Goal: Transaction & Acquisition: Purchase product/service

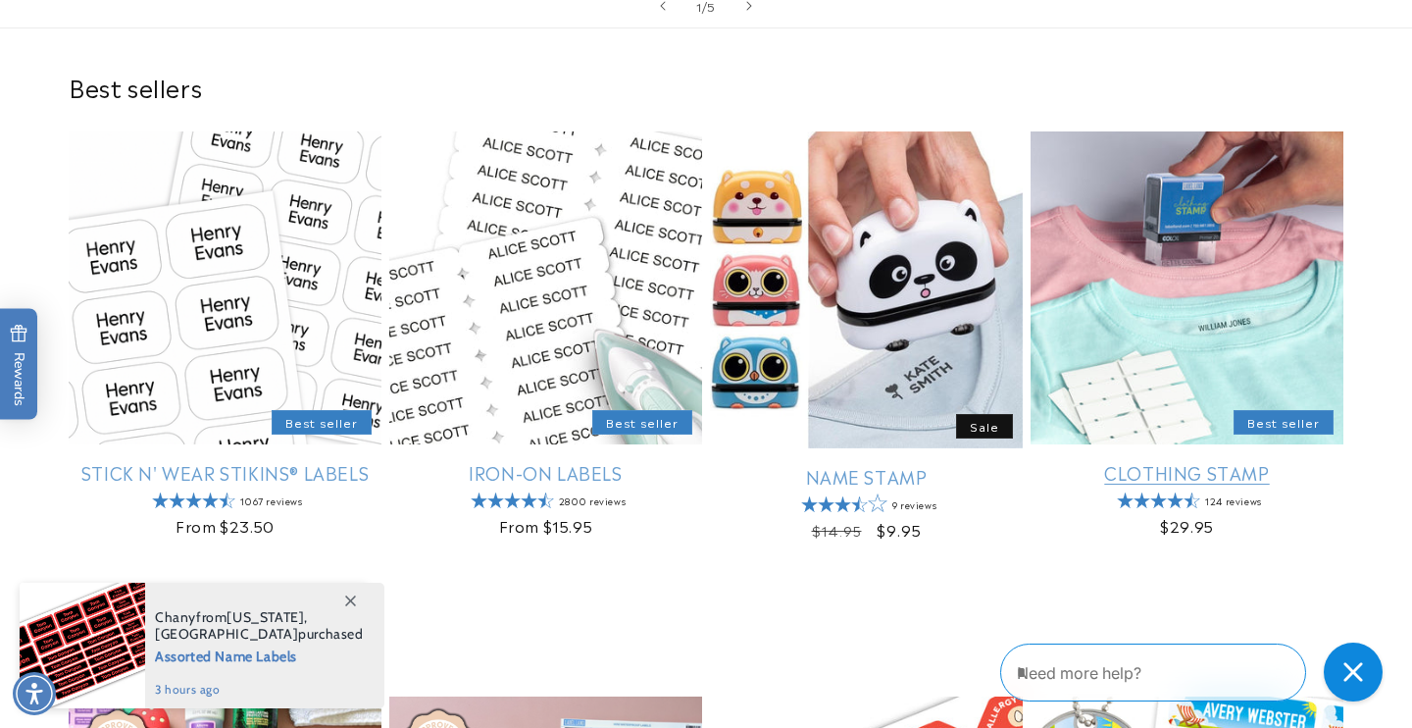
scroll to position [540, 0]
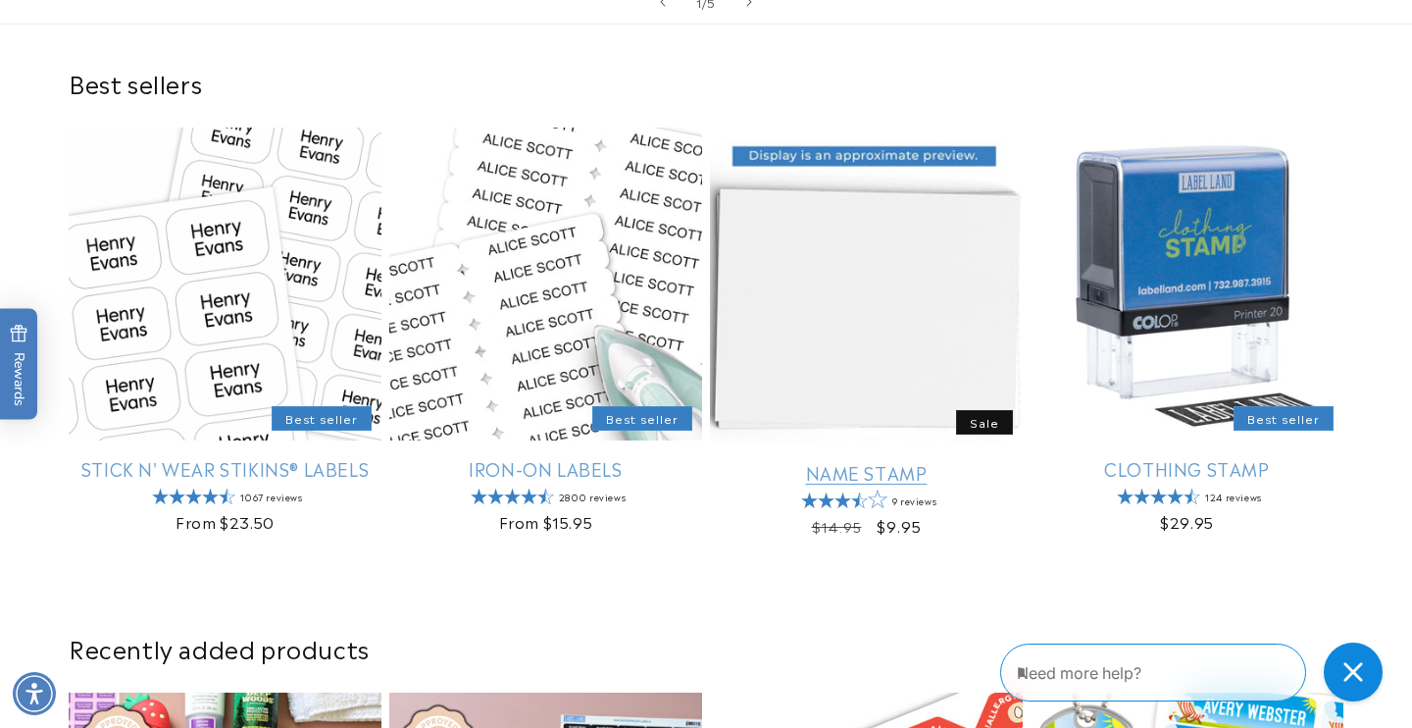
click at [898, 461] on link "Name Stamp" at bounding box center [866, 472] width 313 height 23
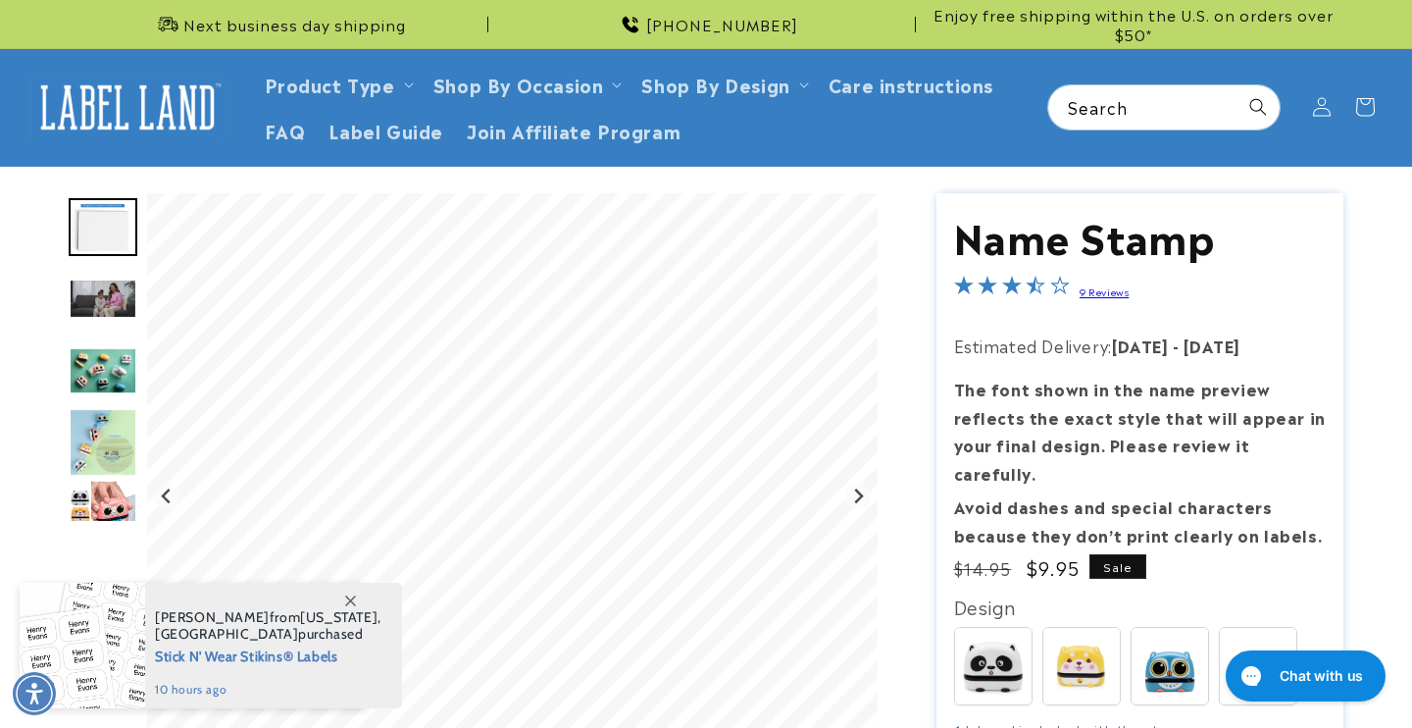
click at [117, 292] on img "Go to slide 3" at bounding box center [103, 298] width 69 height 40
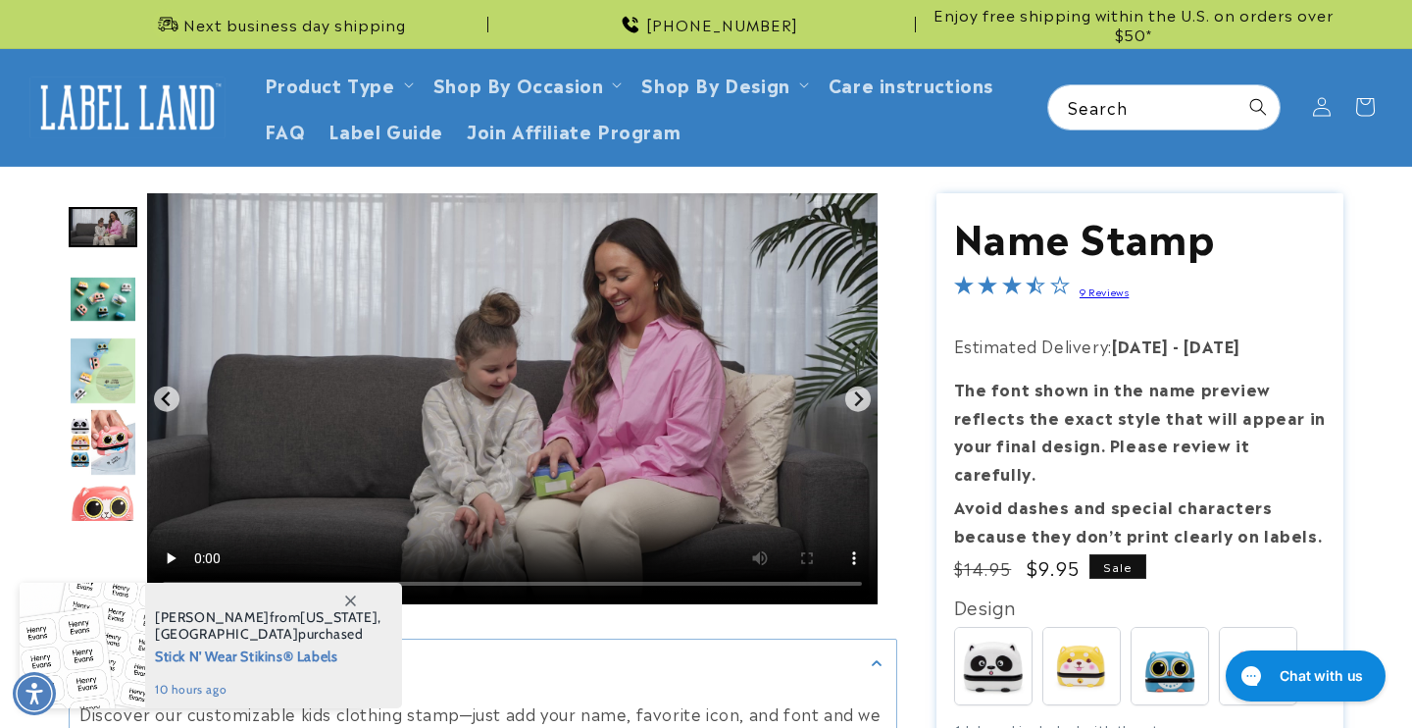
scroll to position [398, 0]
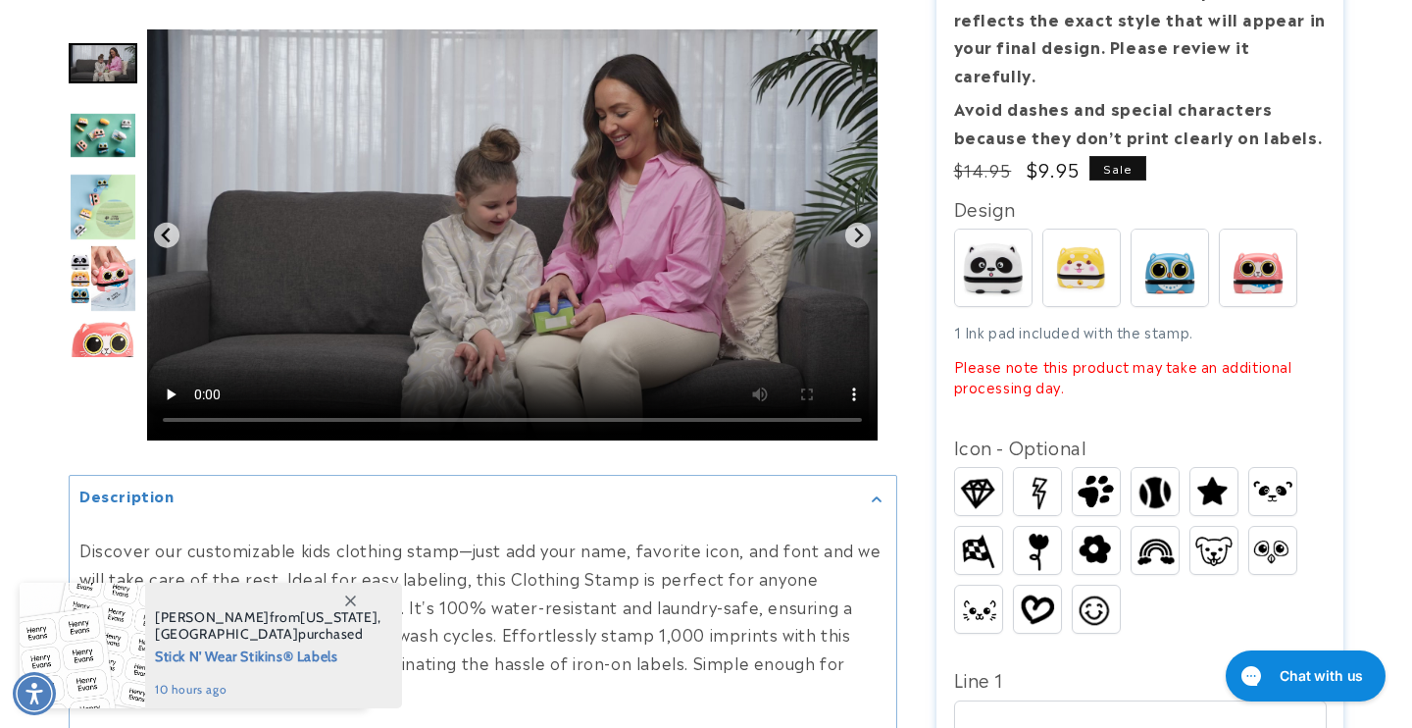
click at [343, 603] on span at bounding box center [349, 599] width 35 height 35
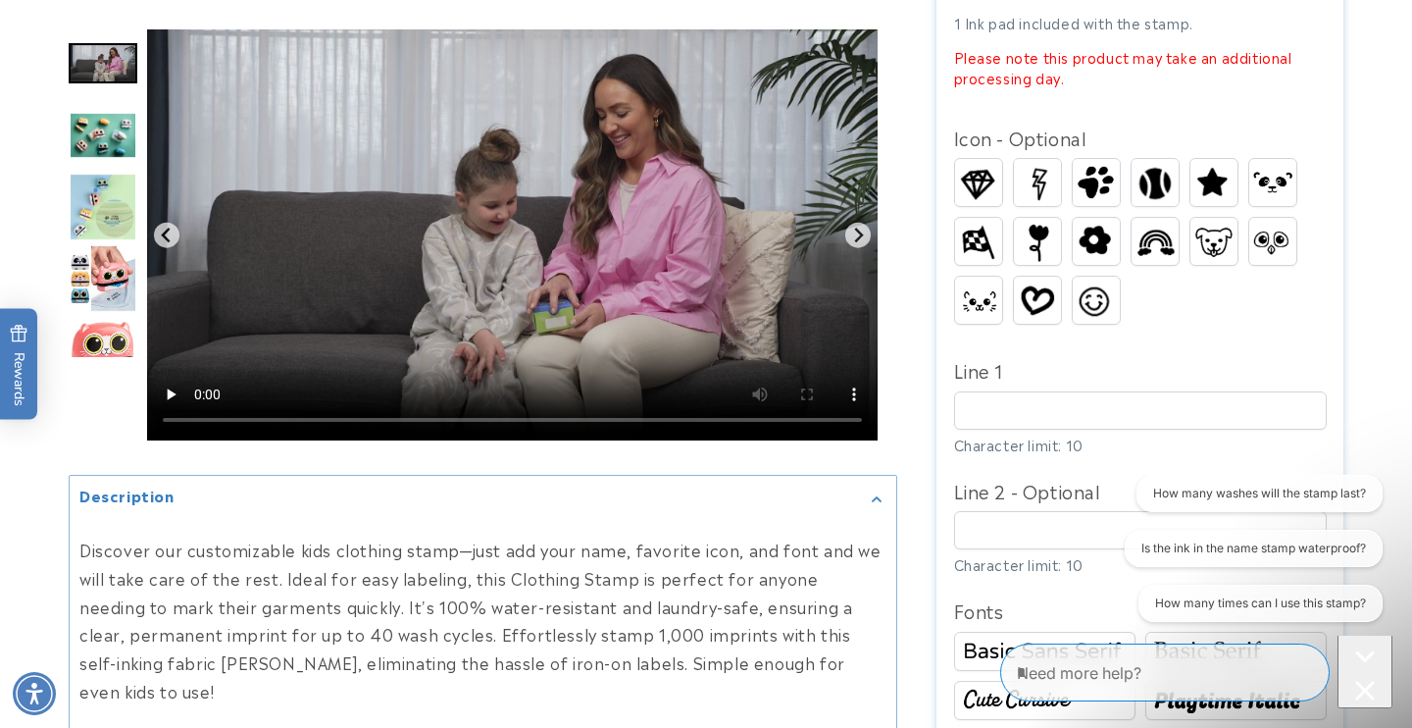
scroll to position [712, 0]
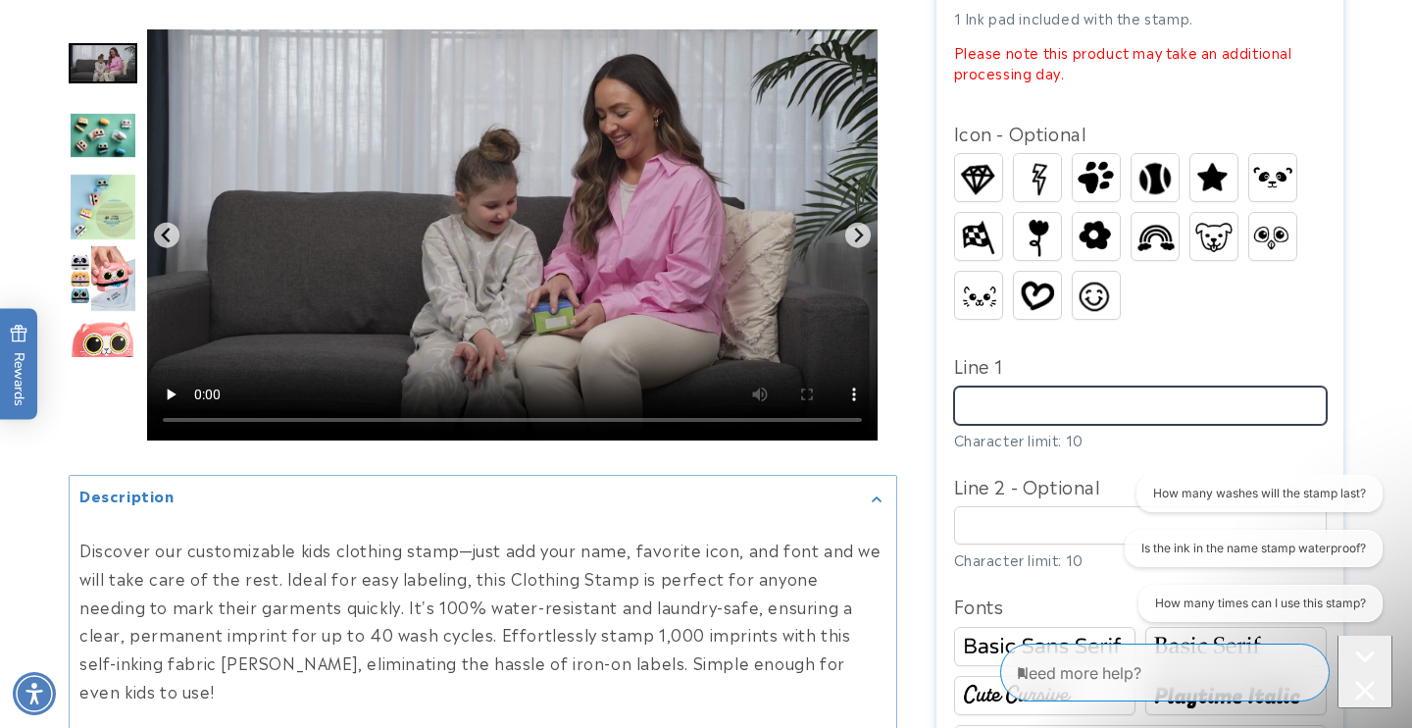
click at [1171, 386] on input "Line 1" at bounding box center [1140, 405] width 373 height 38
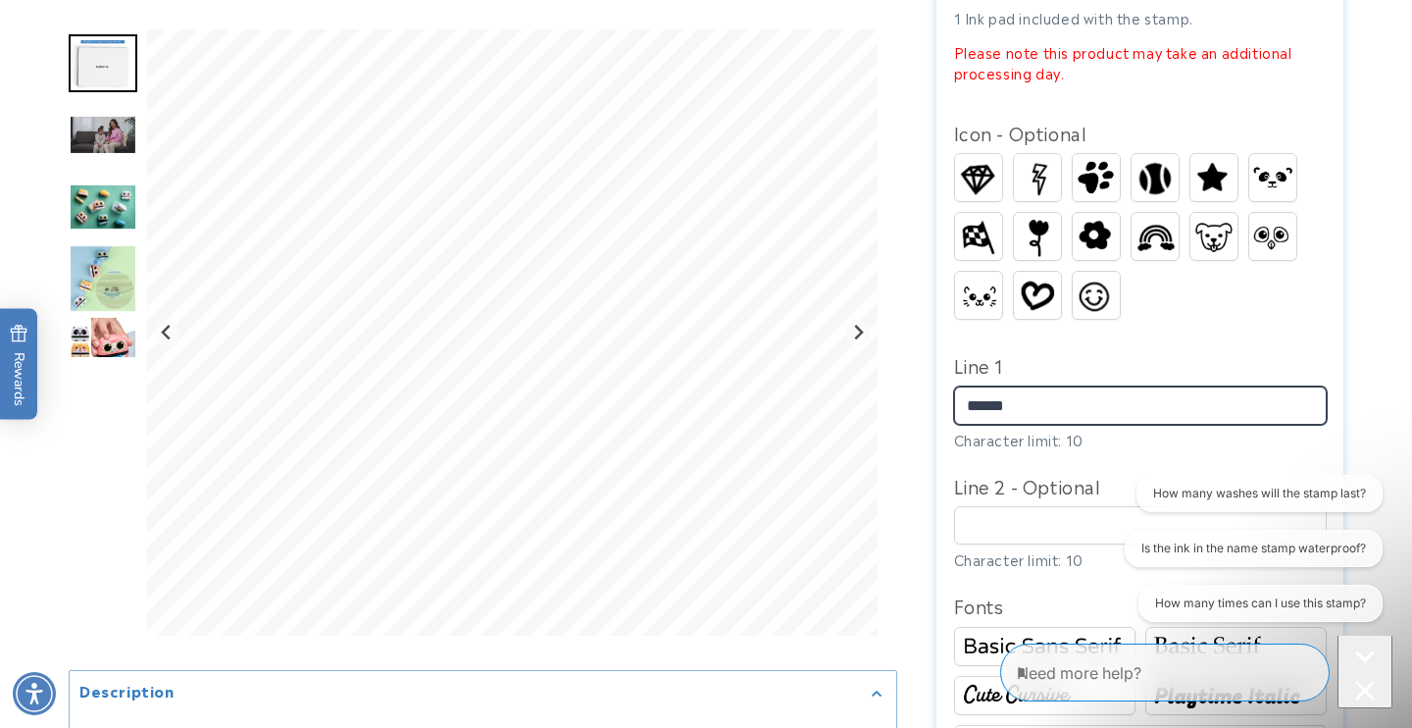
type input "******"
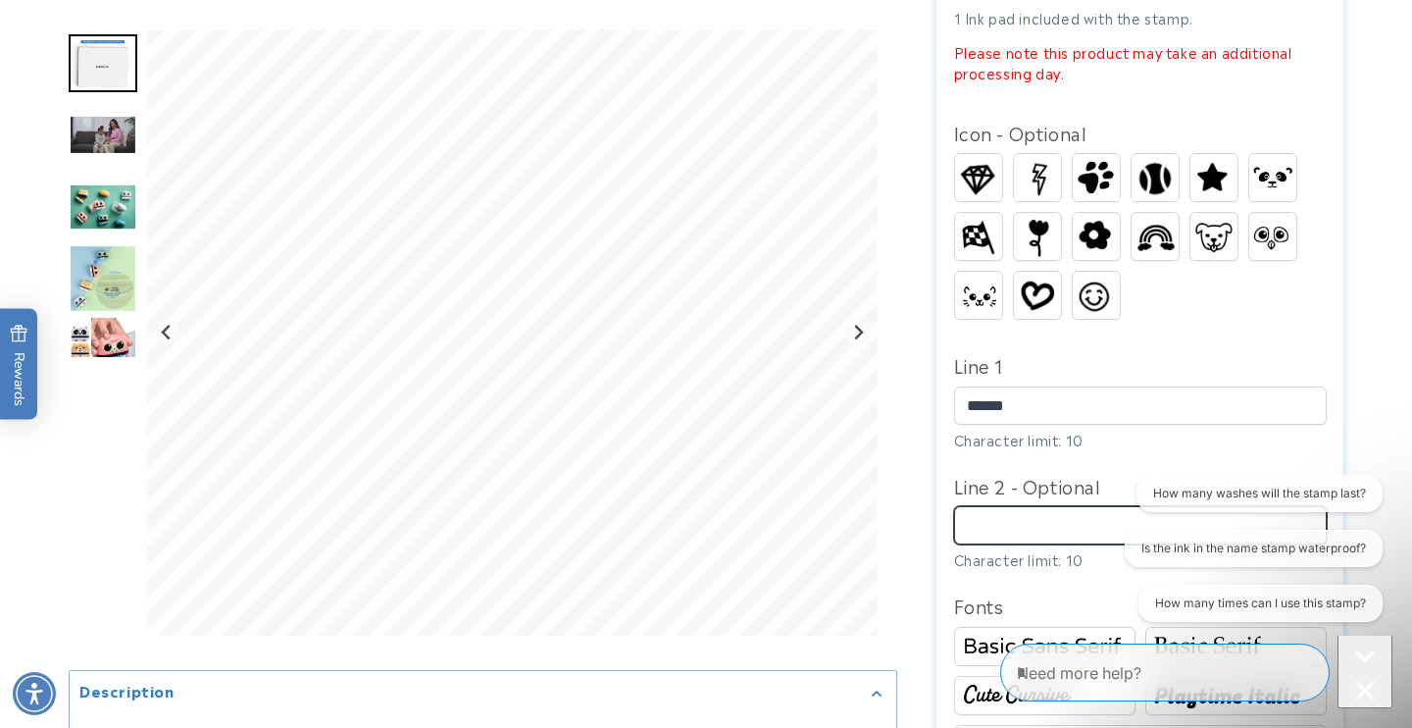
click at [1083, 506] on input "Line 2 - Optional" at bounding box center [1140, 525] width 373 height 38
type input "*******"
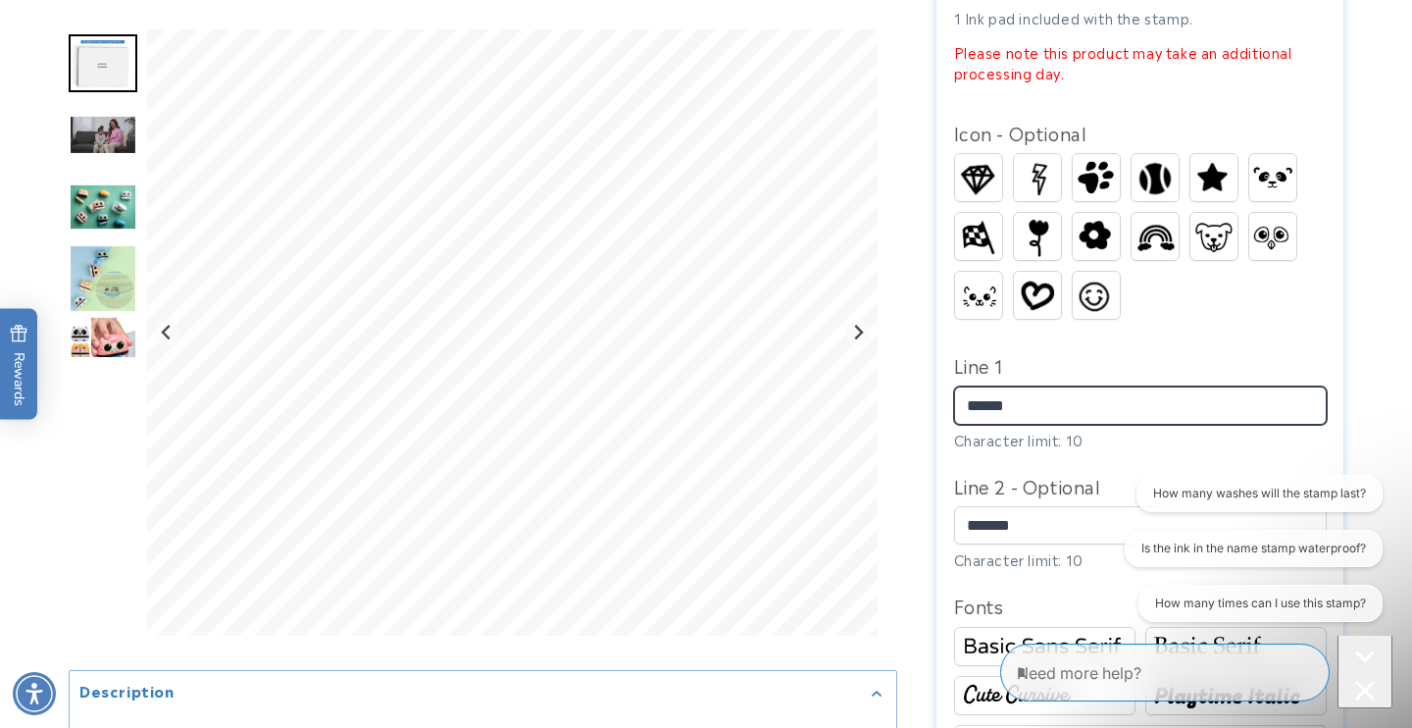
drag, startPoint x: 1062, startPoint y: 382, endPoint x: 977, endPoint y: 379, distance: 85.4
click at [977, 386] on input "******" at bounding box center [1140, 405] width 373 height 38
type input "**********"
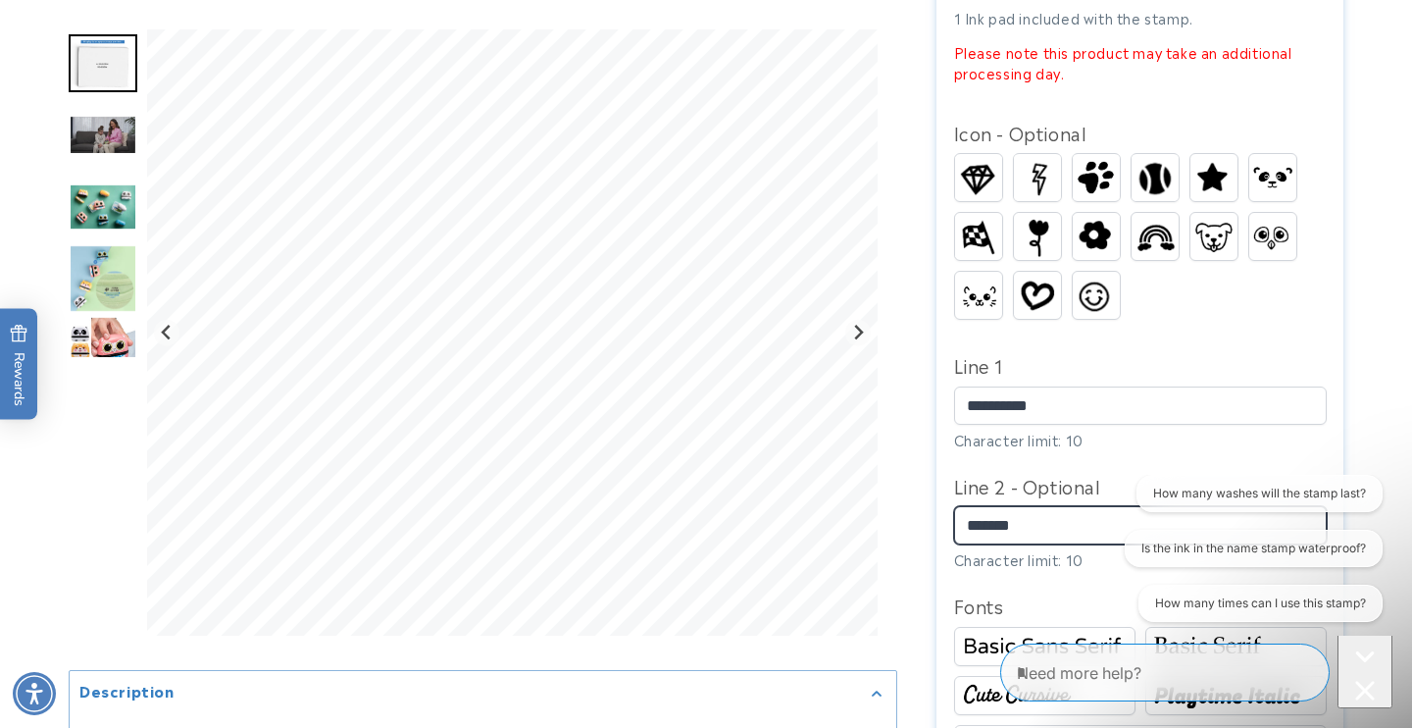
click at [1011, 506] on input "*******" at bounding box center [1140, 525] width 373 height 38
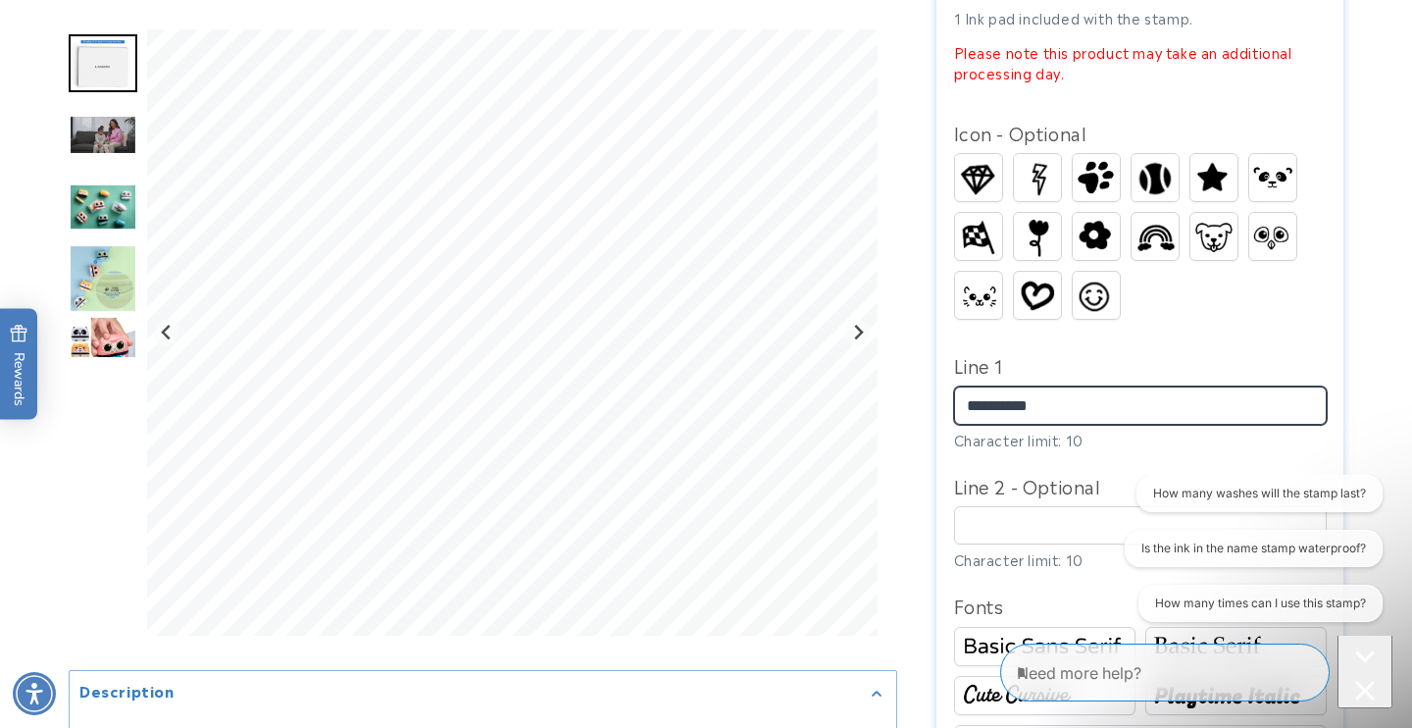
drag, startPoint x: 989, startPoint y: 372, endPoint x: 928, endPoint y: 357, distance: 63.5
click at [941, 359] on section "Name Stamp Name Stamp 9 Reviews Estimated Delivery: Aug 21 - Aug 27 The font sh…" at bounding box center [1140, 459] width 407 height 1956
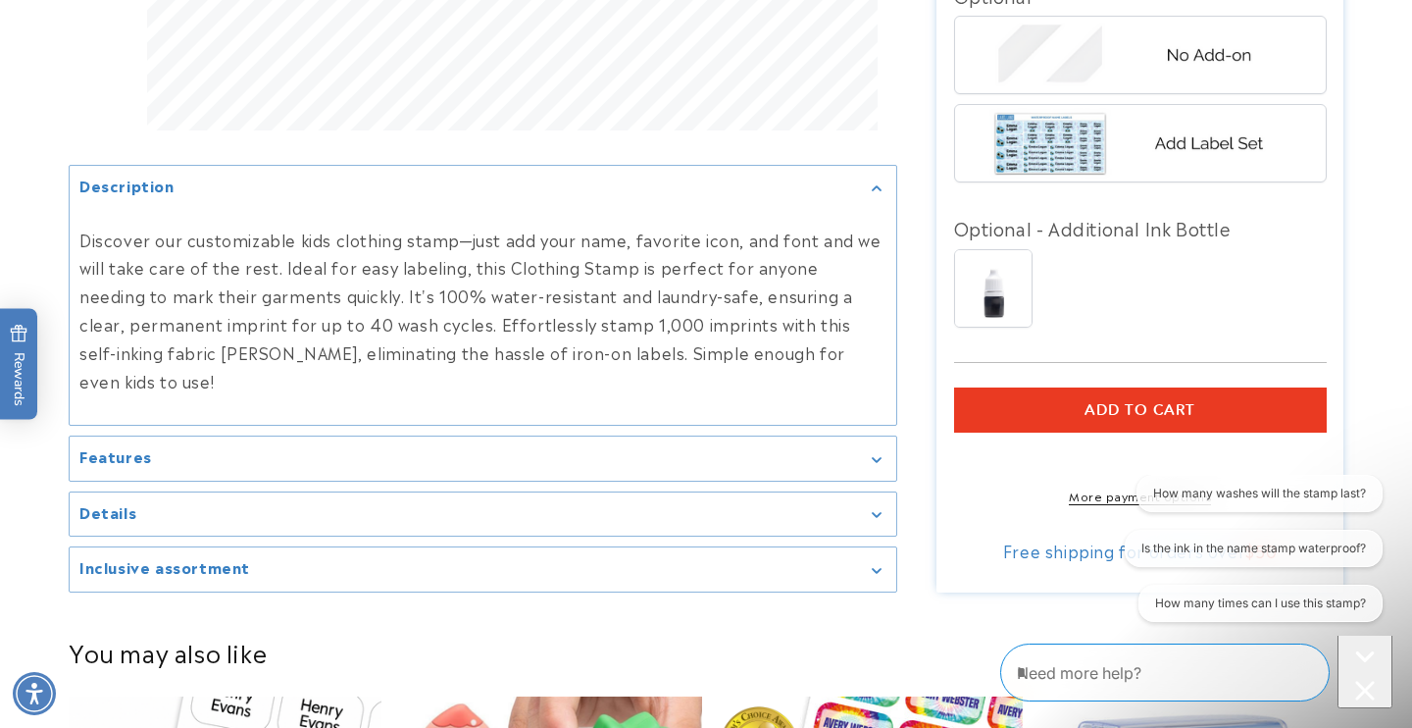
scroll to position [1569, 0]
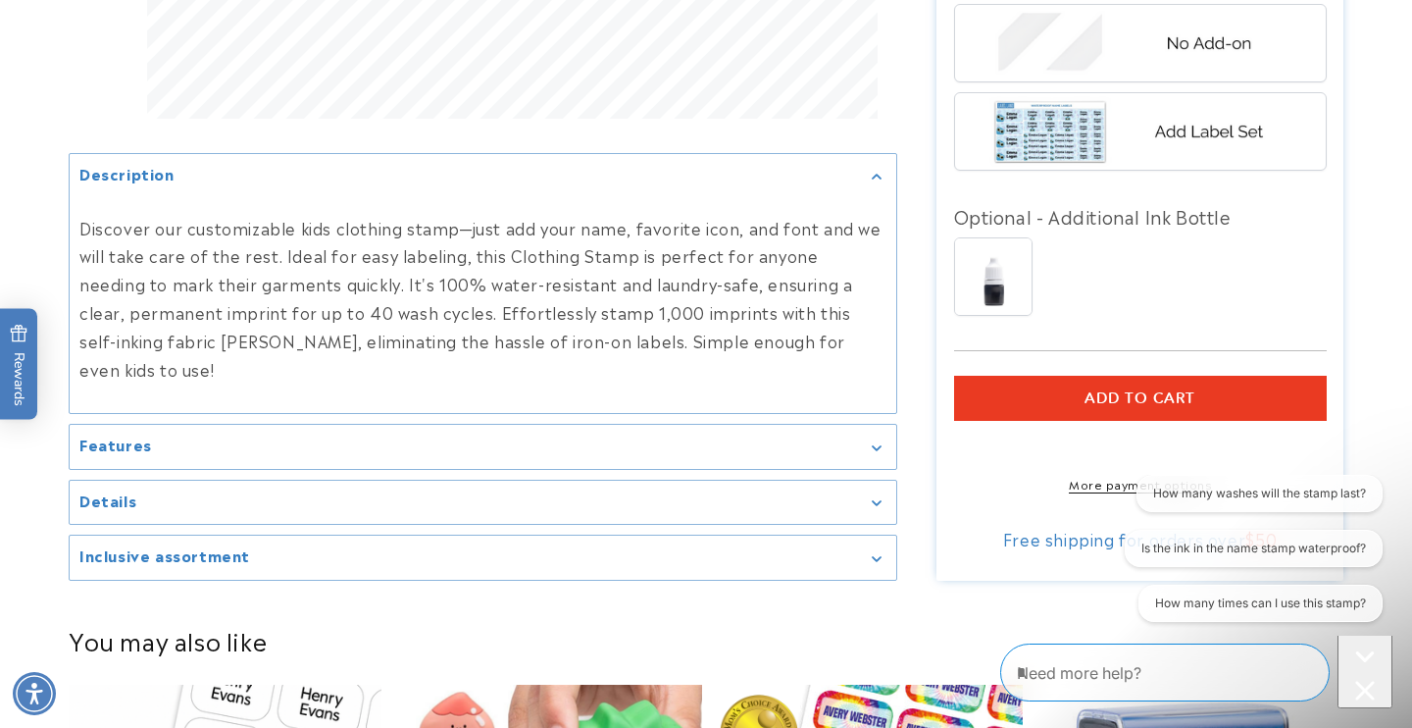
type input "*******"
click at [1144, 389] on span "Add to cart" at bounding box center [1140, 398] width 111 height 18
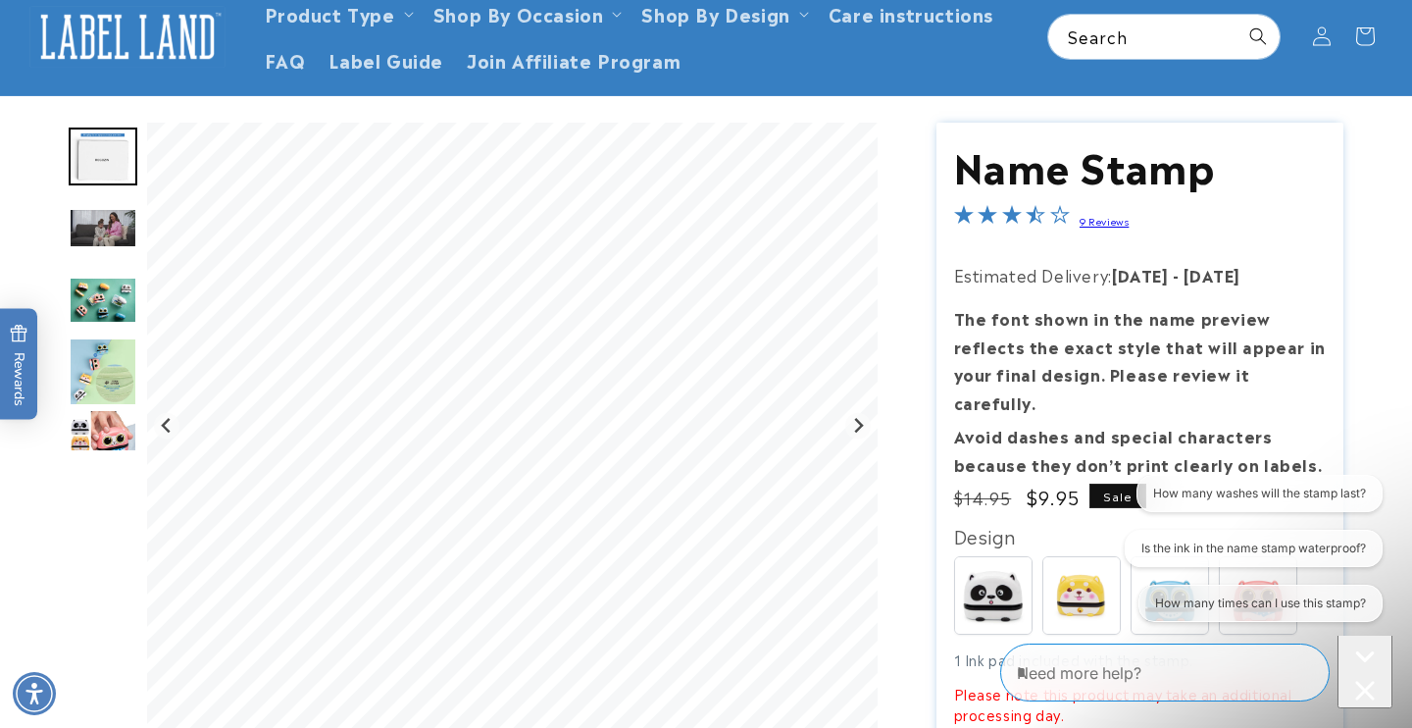
scroll to position [73, 0]
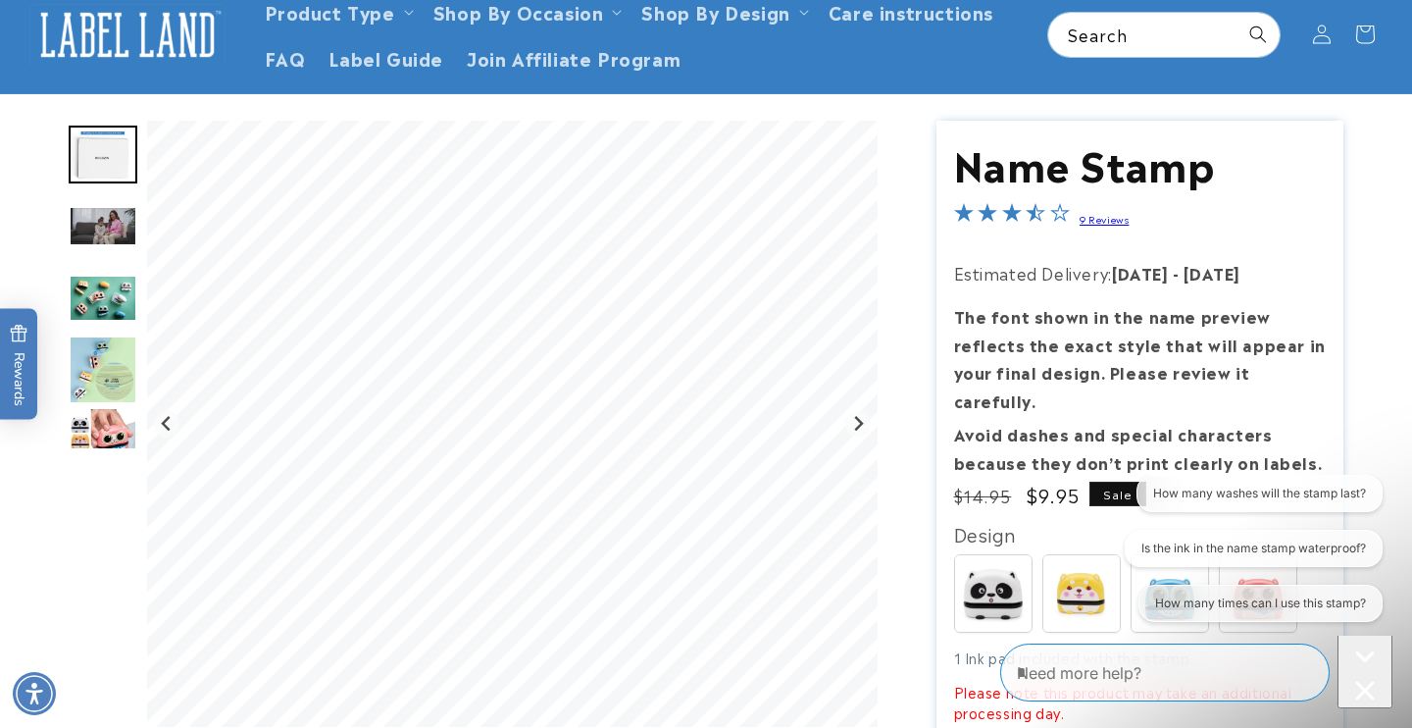
click at [111, 378] on img "Go to slide 5" at bounding box center [103, 369] width 69 height 69
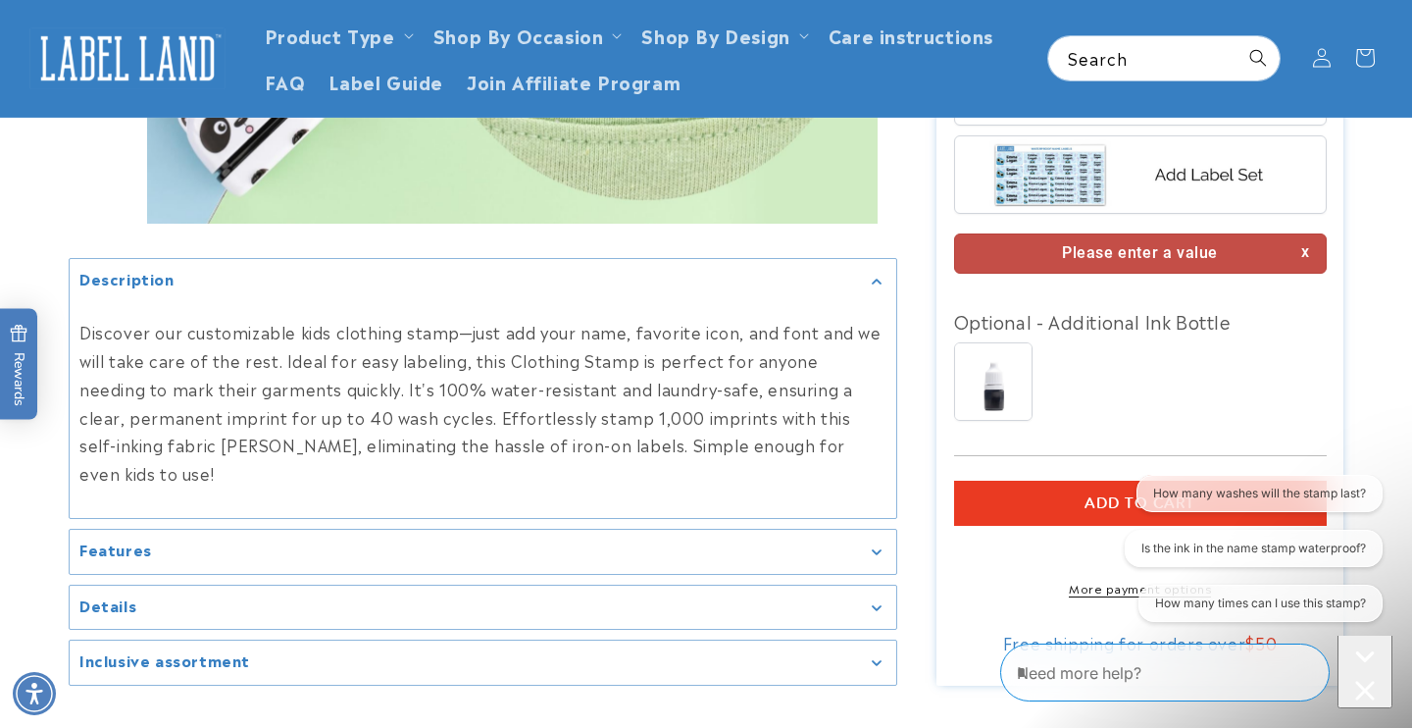
scroll to position [0, 0]
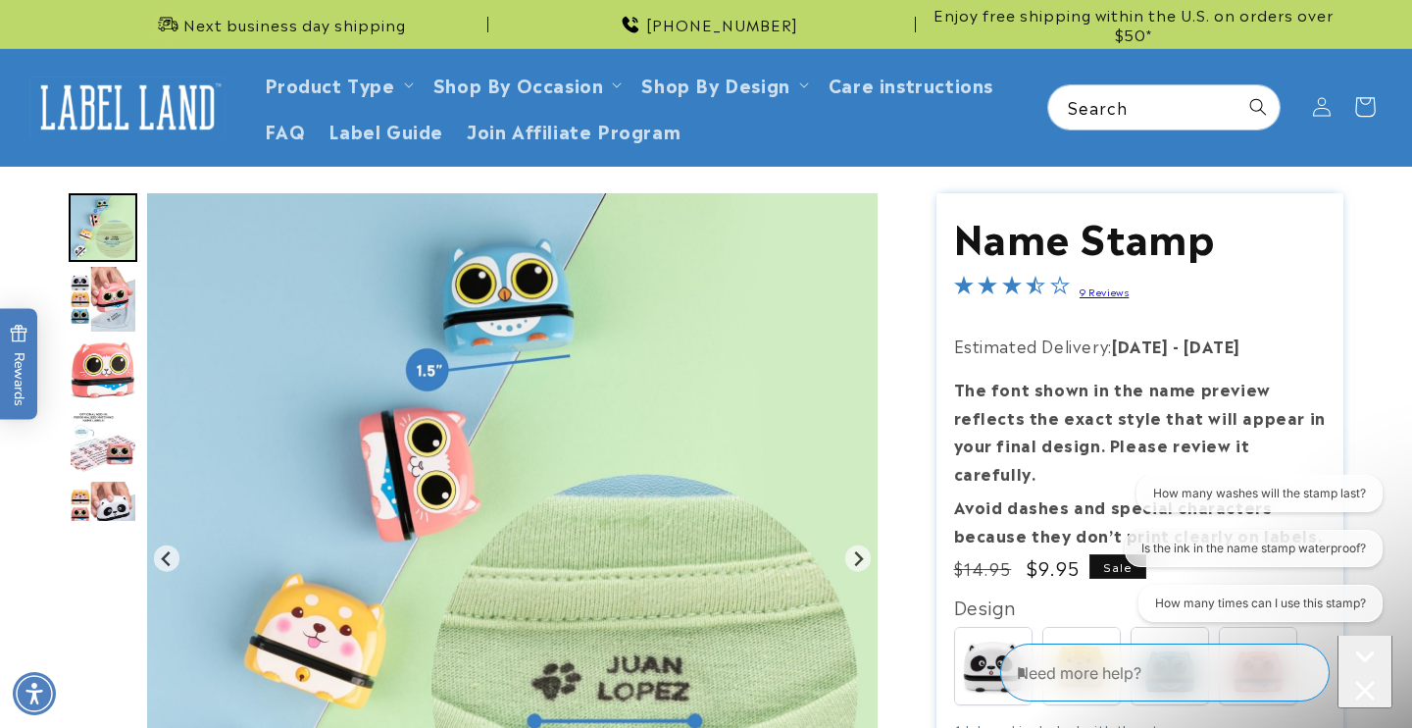
click at [1355, 95] on icon at bounding box center [1365, 107] width 46 height 46
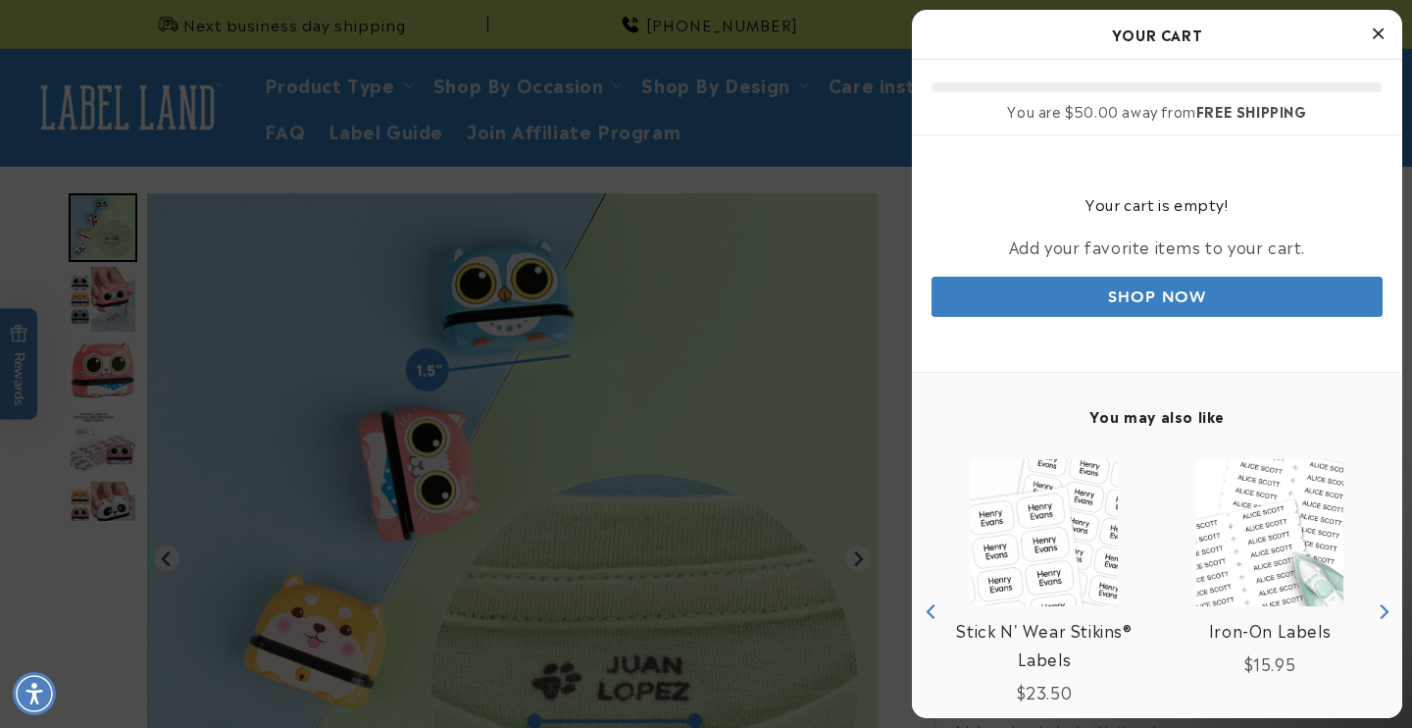
click at [1374, 33] on icon "Close Cart" at bounding box center [1378, 34] width 11 height 18
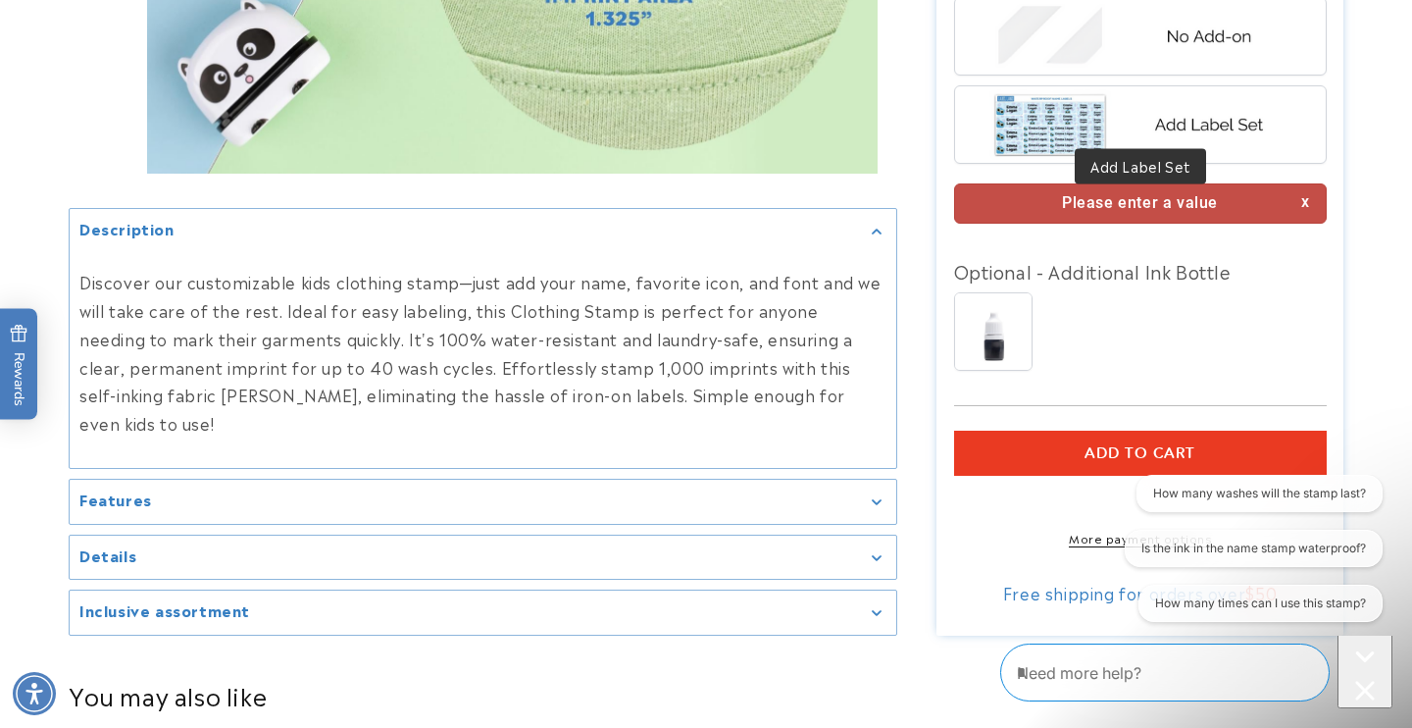
scroll to position [1581, 0]
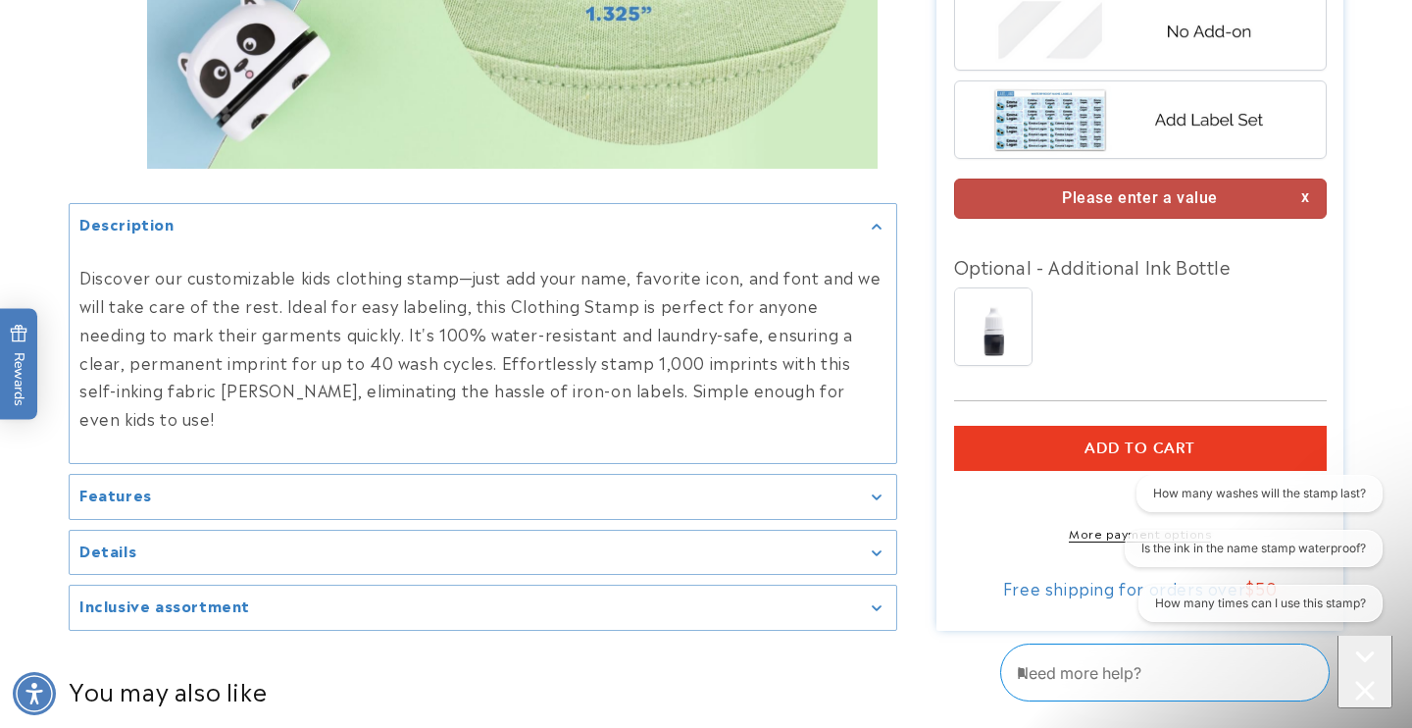
click at [1102, 439] on span "Add to cart" at bounding box center [1140, 448] width 111 height 18
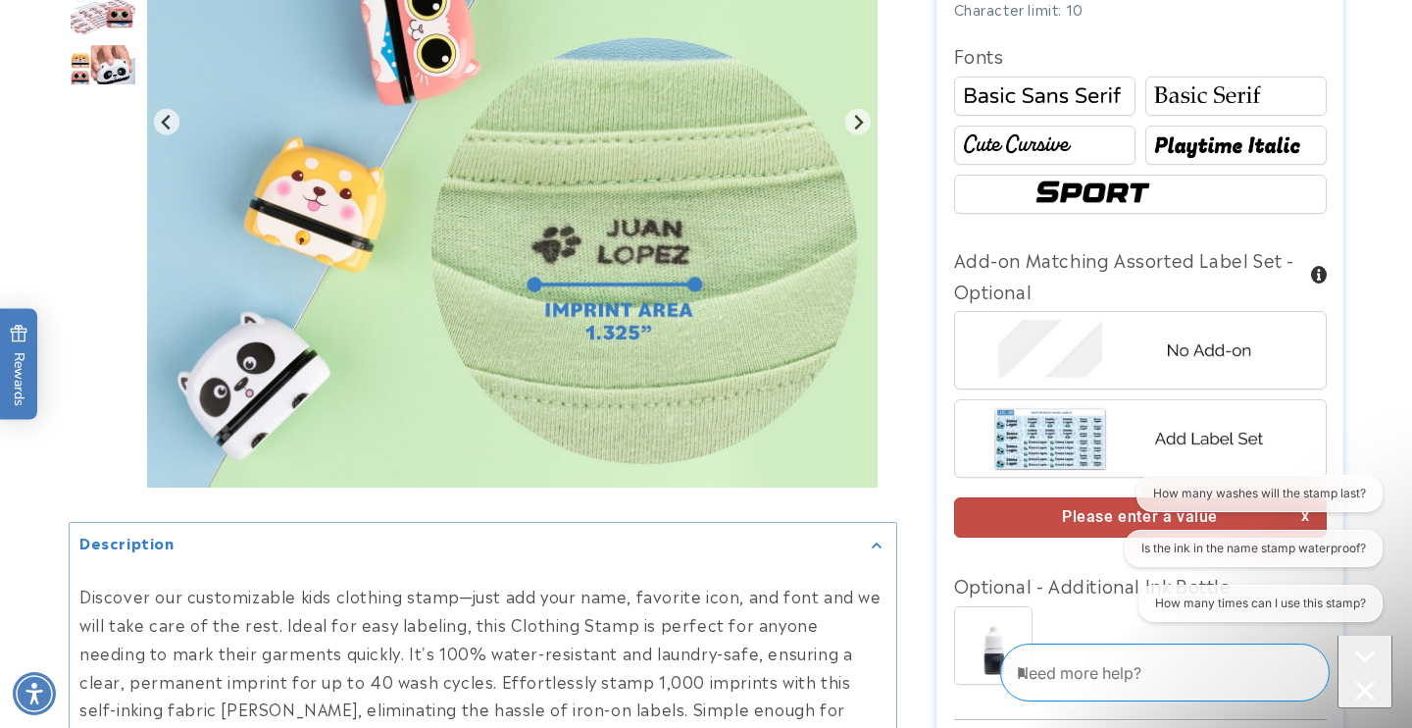
scroll to position [1261, 0]
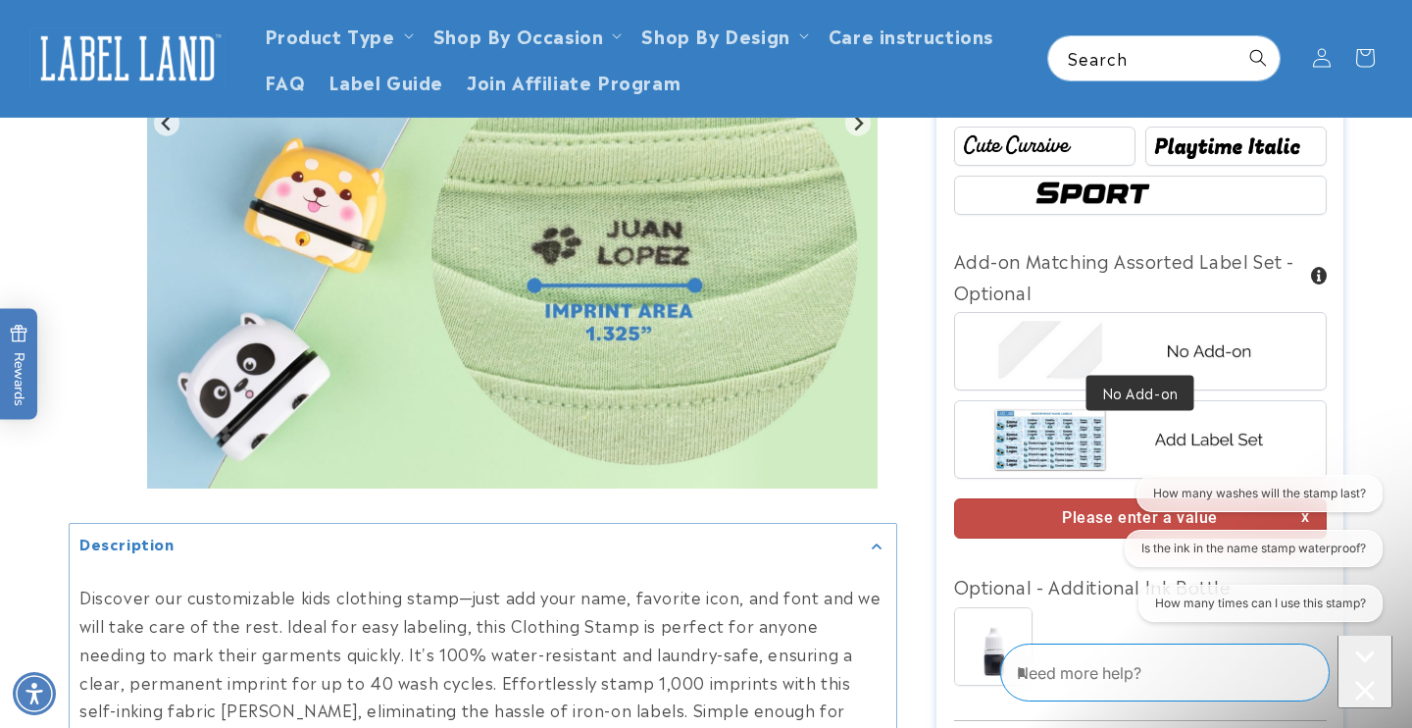
click at [1100, 327] on img at bounding box center [1140, 351] width 306 height 76
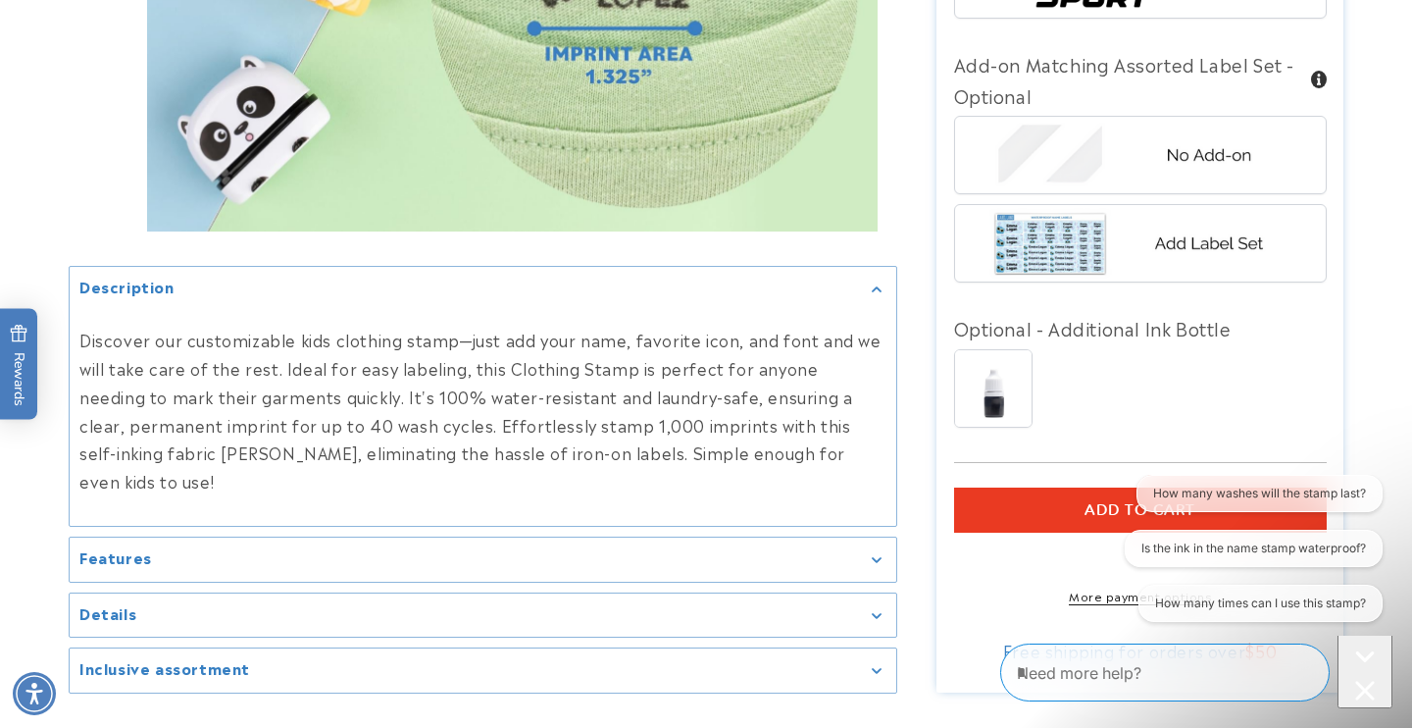
scroll to position [1570, 0]
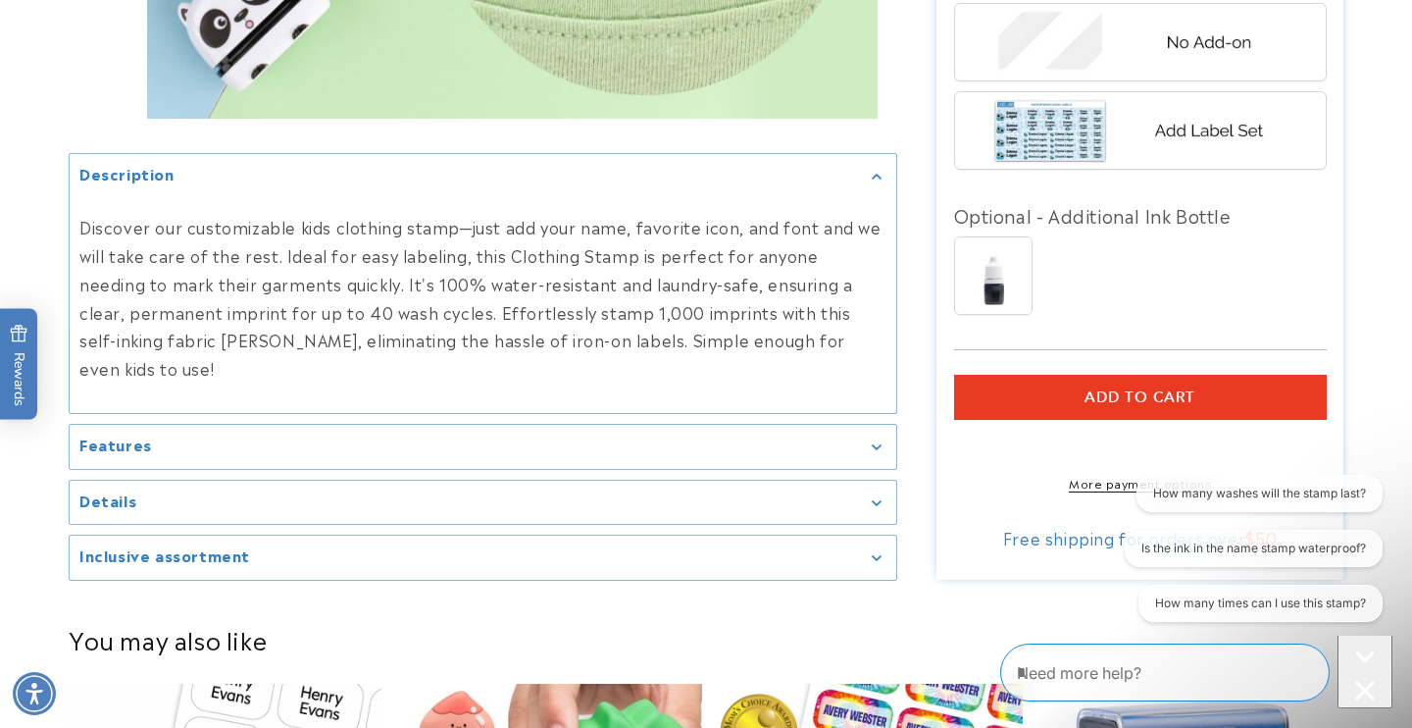
click at [1117, 382] on button "Add to cart" at bounding box center [1140, 397] width 373 height 45
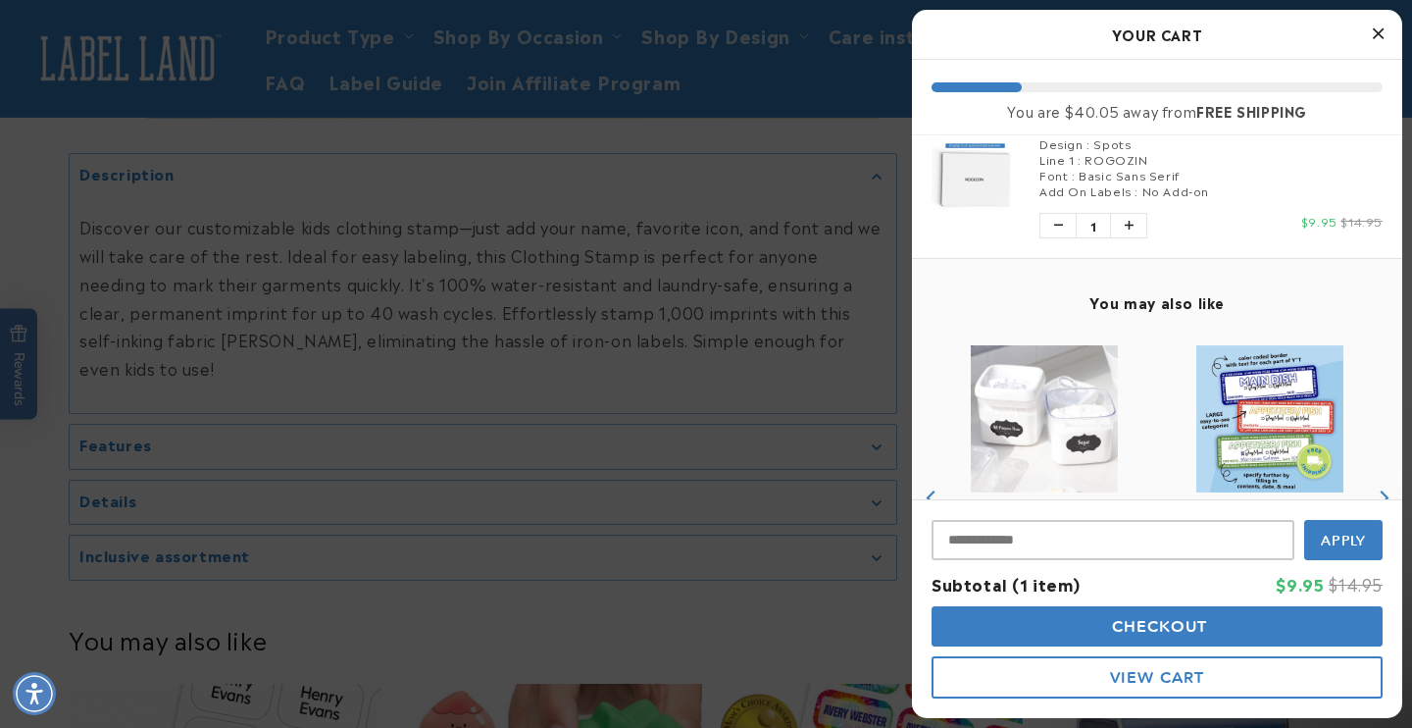
scroll to position [0, 0]
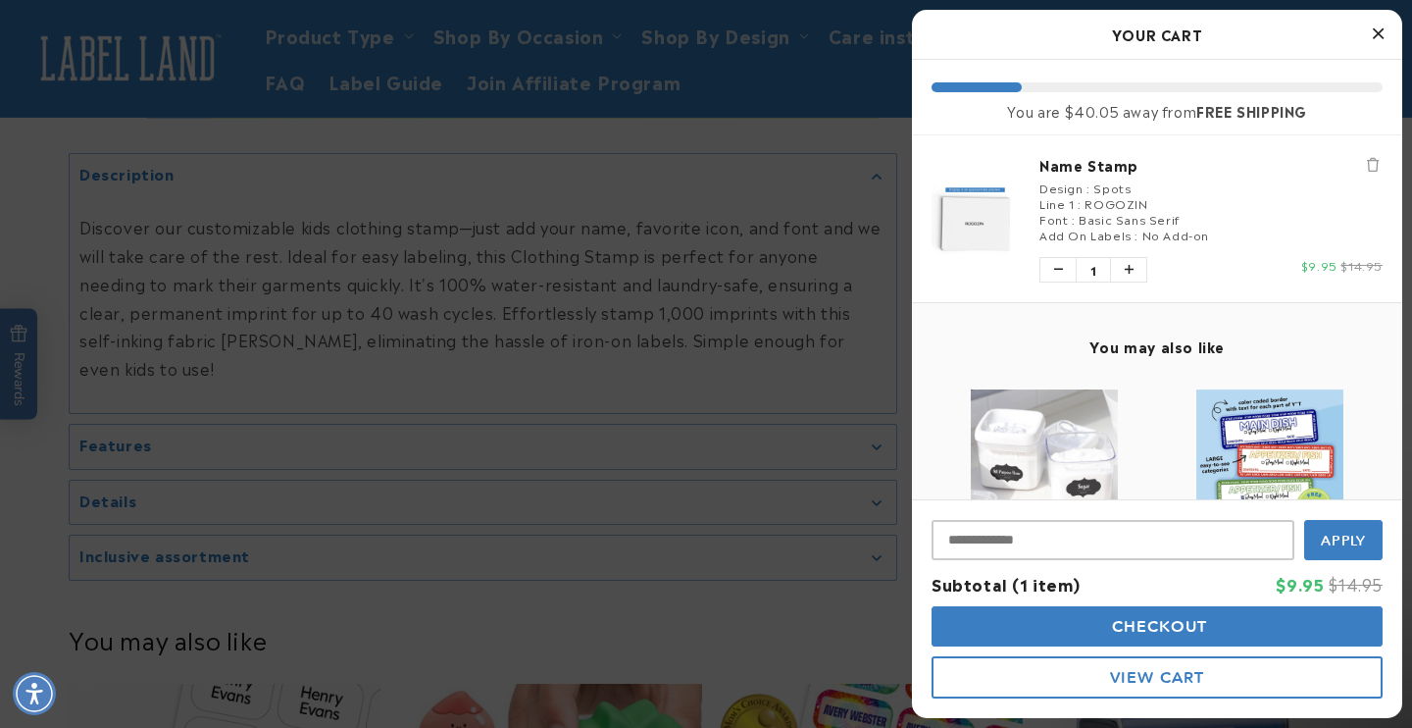
click at [1375, 32] on icon "Close Cart" at bounding box center [1378, 34] width 11 height 18
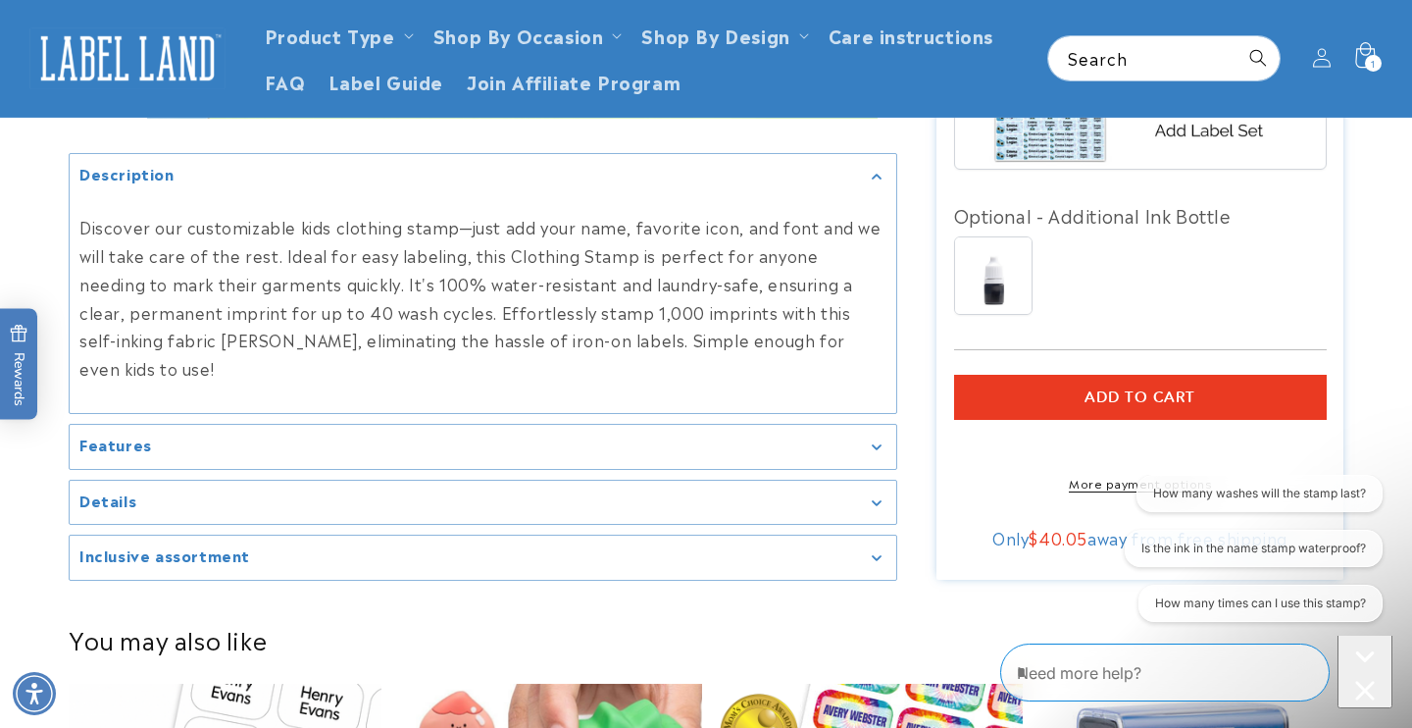
click at [1364, 62] on icon at bounding box center [1365, 58] width 46 height 46
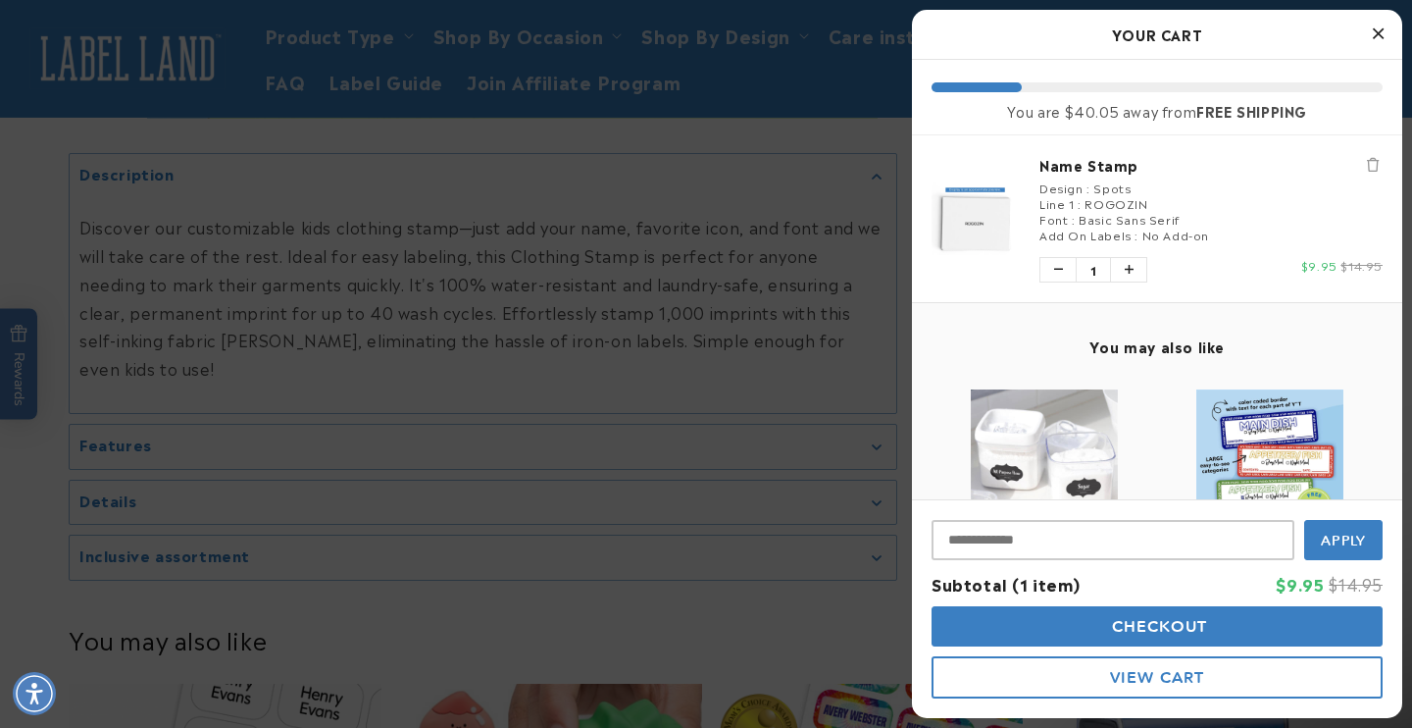
click at [1139, 617] on span "Checkout" at bounding box center [1157, 626] width 101 height 19
